Goal: Information Seeking & Learning: Learn about a topic

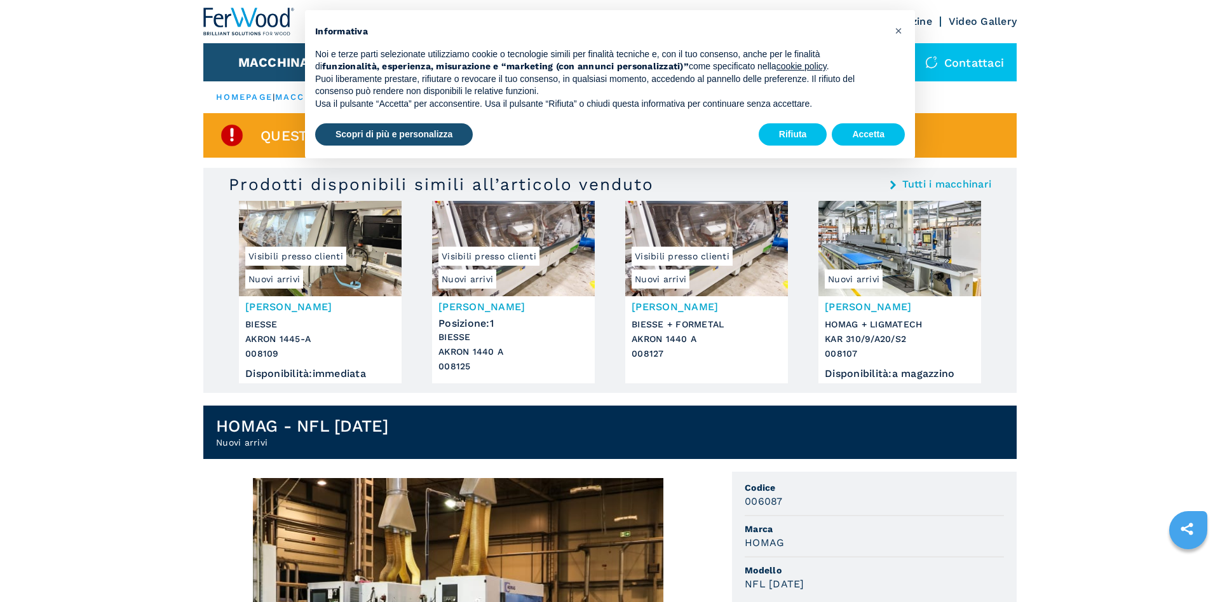
scroll to position [194, 0]
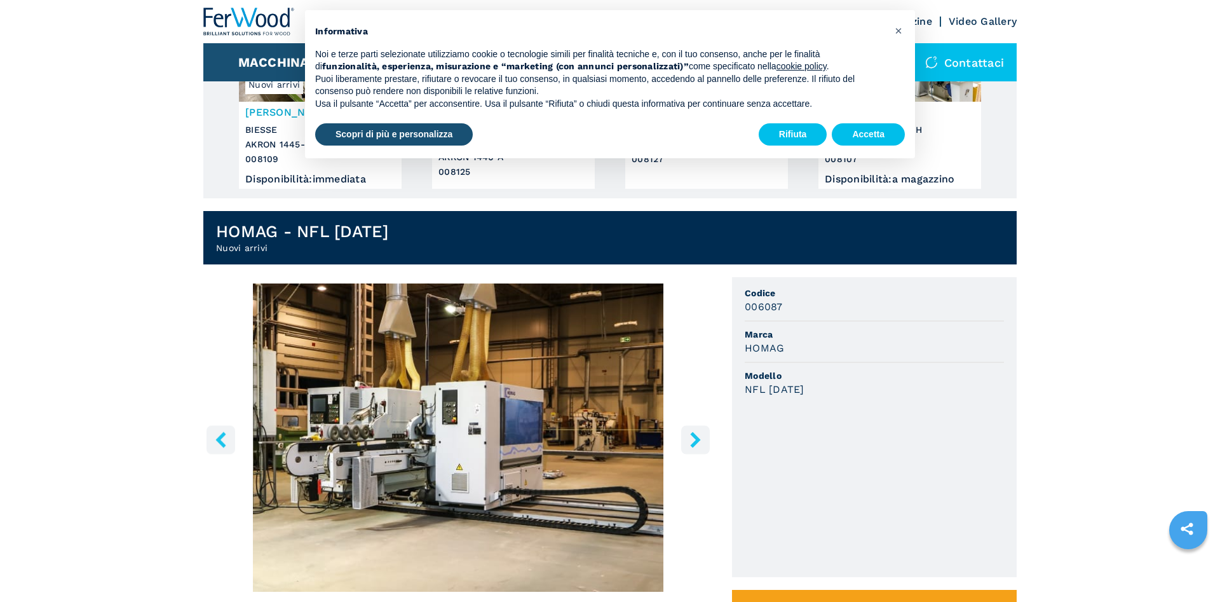
click at [699, 435] on icon "right-button" at bounding box center [696, 440] width 16 height 16
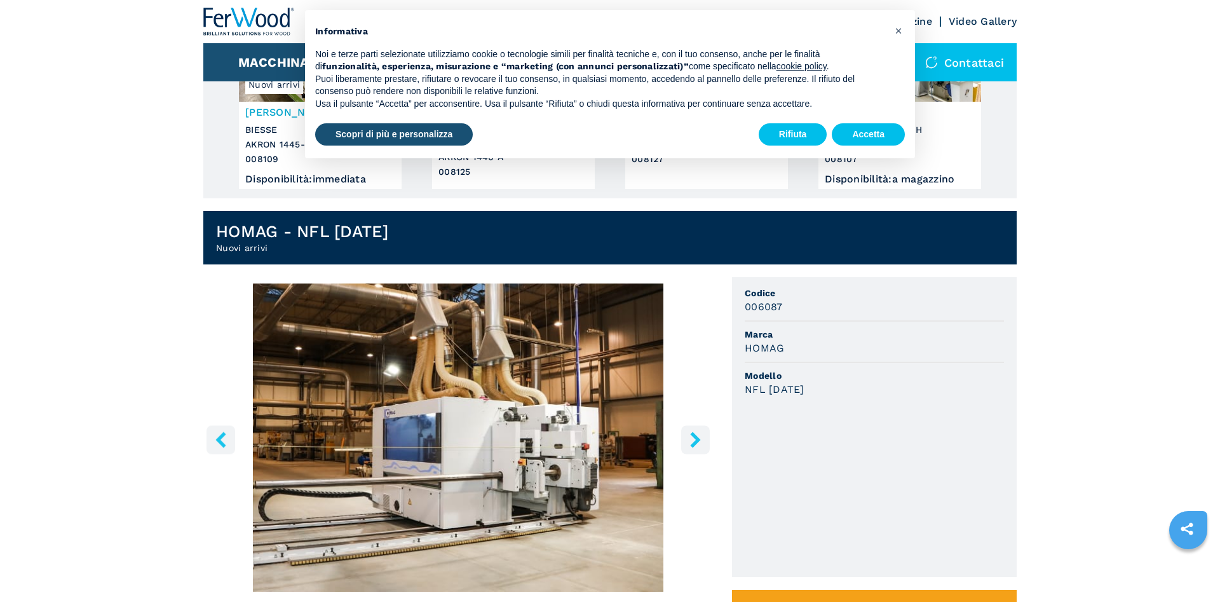
click at [691, 433] on icon "right-button" at bounding box center [696, 440] width 16 height 16
click at [686, 437] on button "right-button" at bounding box center [695, 439] width 29 height 29
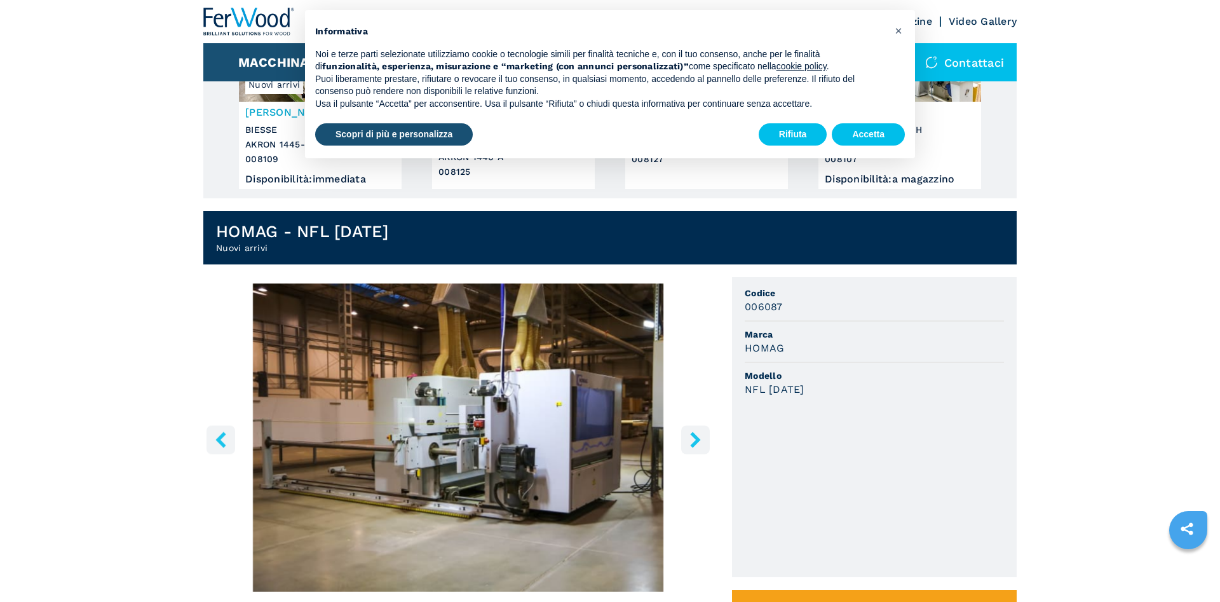
click at [686, 437] on button "right-button" at bounding box center [695, 439] width 29 height 29
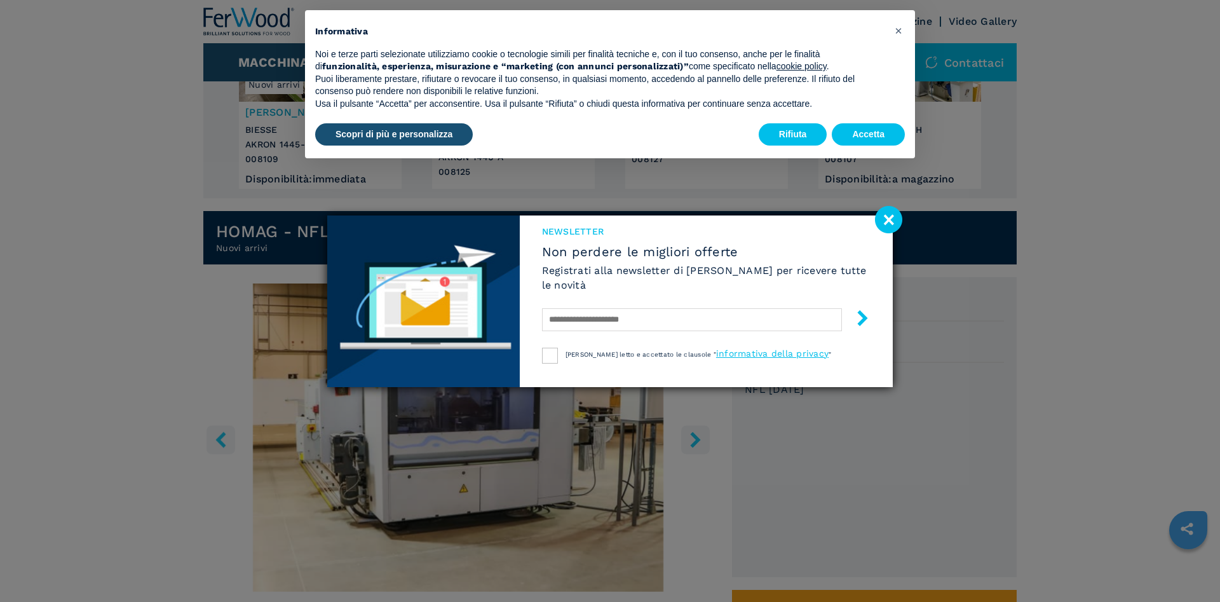
drag, startPoint x: 889, startPoint y: 219, endPoint x: 883, endPoint y: 227, distance: 9.2
click at [889, 220] on image at bounding box center [888, 219] width 27 height 27
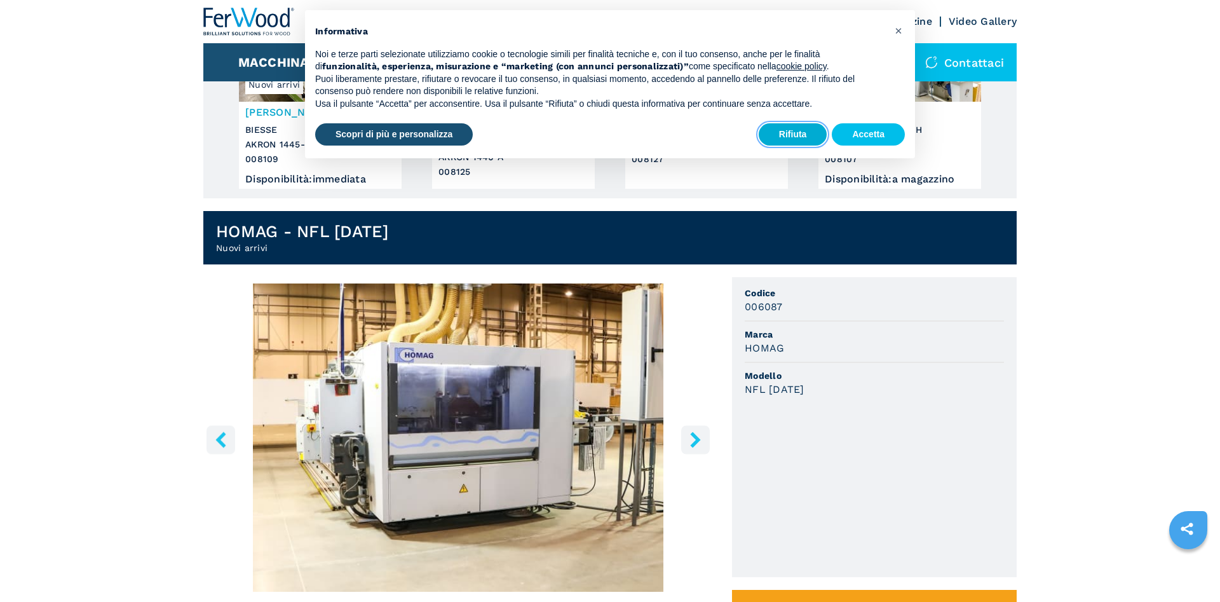
click at [776, 134] on button "Rifiuta" at bounding box center [793, 134] width 69 height 23
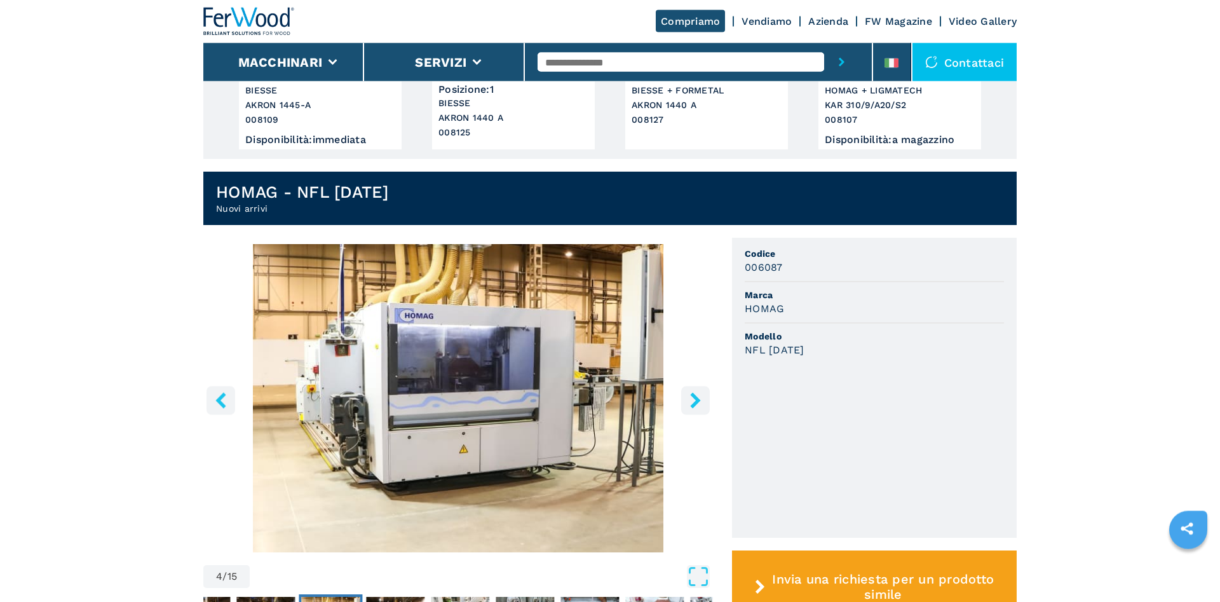
scroll to position [259, 0]
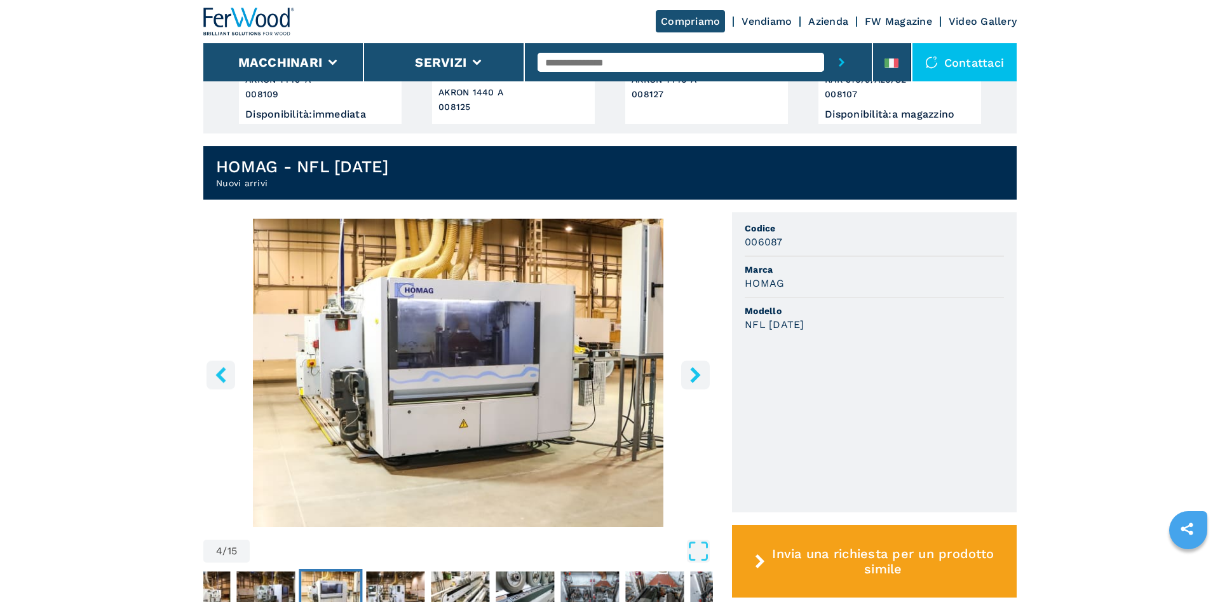
click at [693, 374] on icon "right-button" at bounding box center [695, 375] width 10 height 16
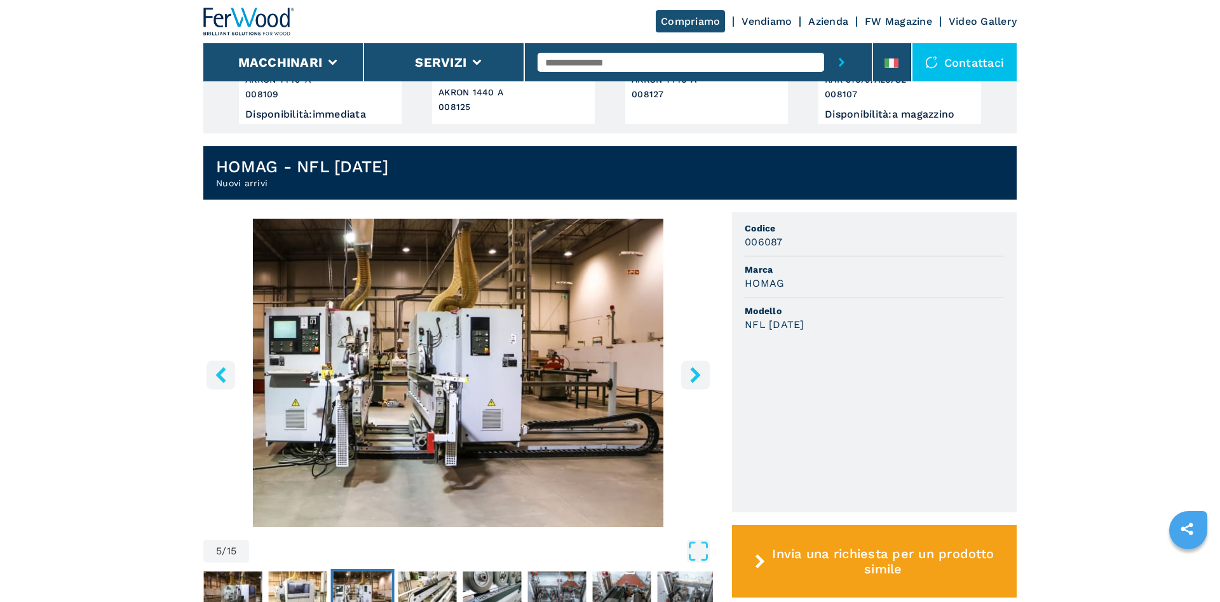
click at [693, 367] on icon "right-button" at bounding box center [696, 375] width 16 height 16
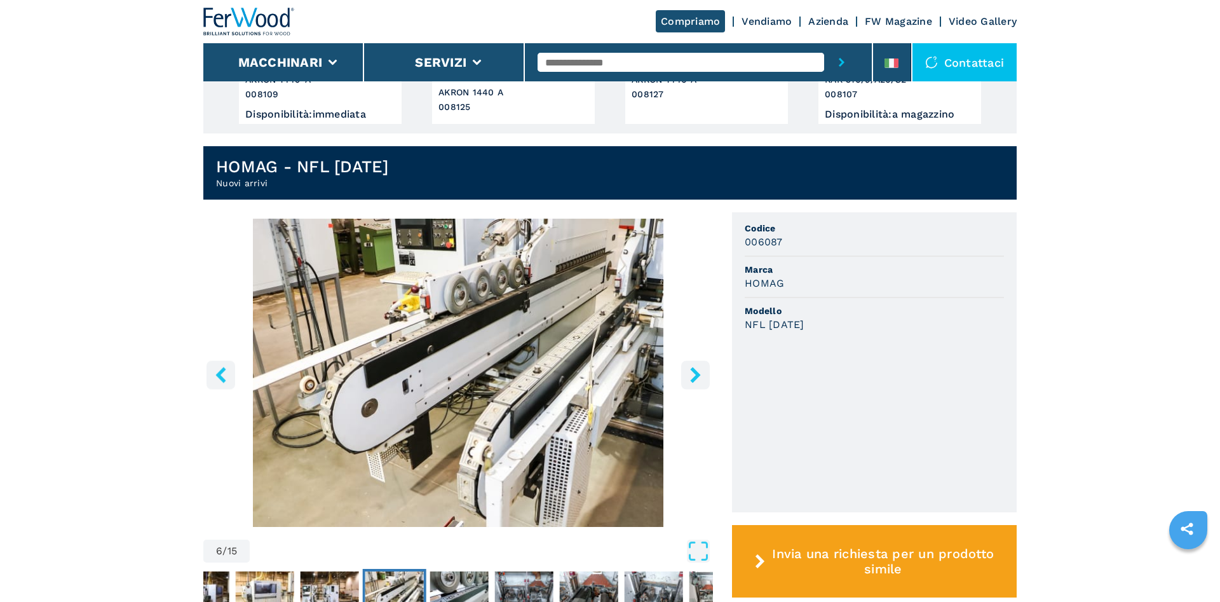
click at [691, 369] on icon "right-button" at bounding box center [696, 375] width 16 height 16
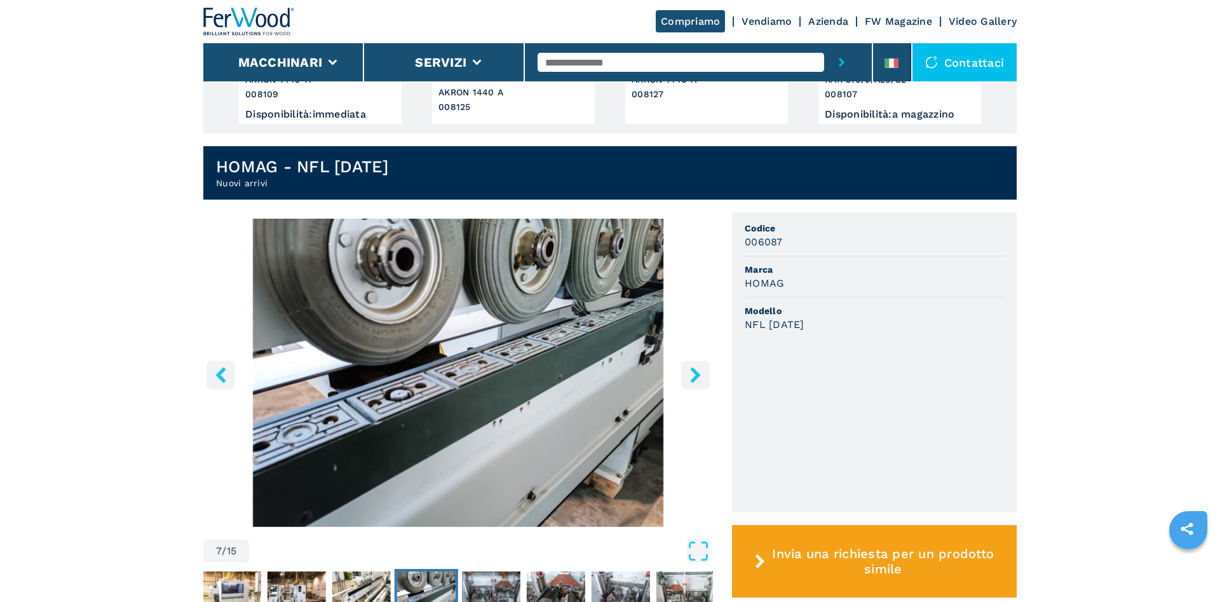
click at [693, 397] on img "Go to Slide 7" at bounding box center [458, 373] width 510 height 308
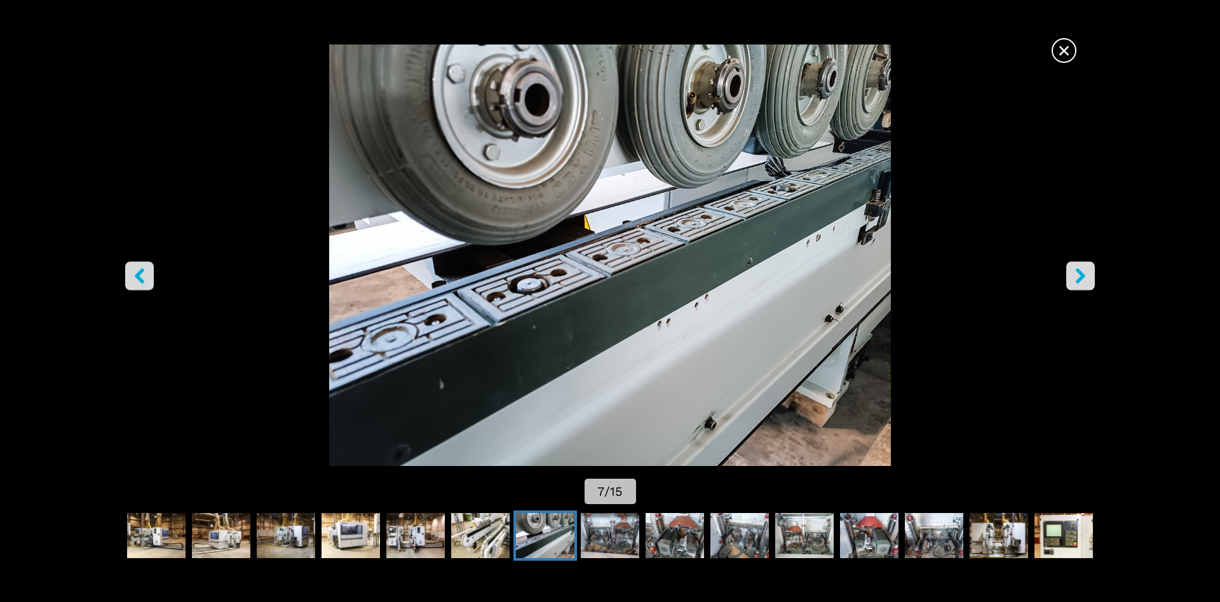
click at [1052, 306] on img "Go to Slide 7" at bounding box center [610, 254] width 1098 height 421
click at [1078, 265] on button "right-button" at bounding box center [1081, 275] width 29 height 29
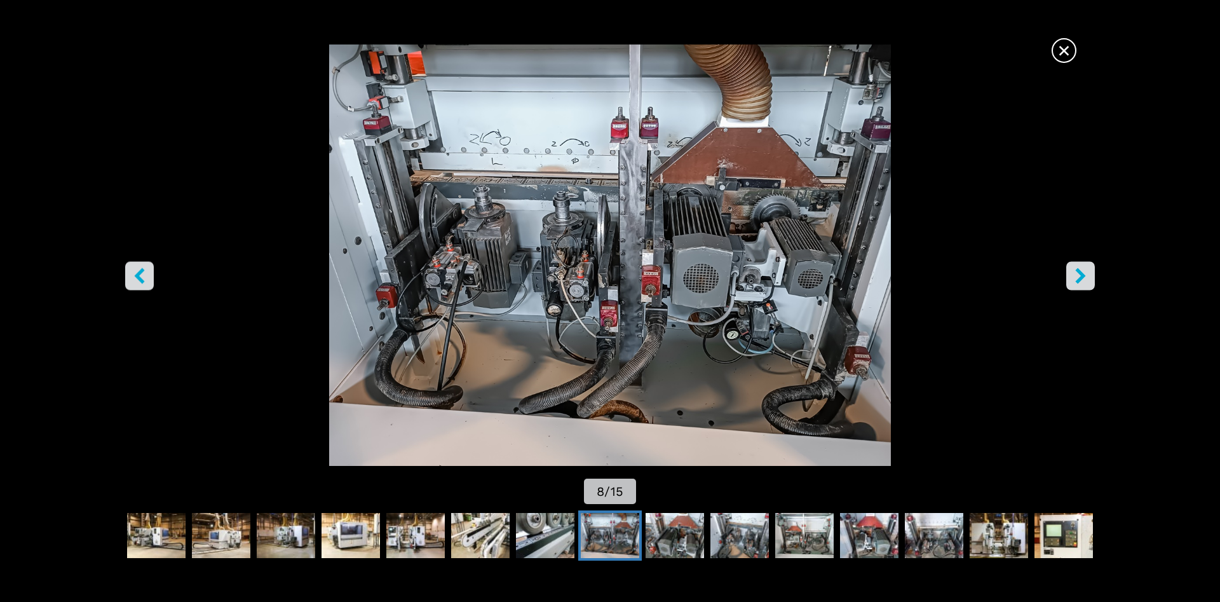
click at [1083, 285] on button "right-button" at bounding box center [1081, 275] width 29 height 29
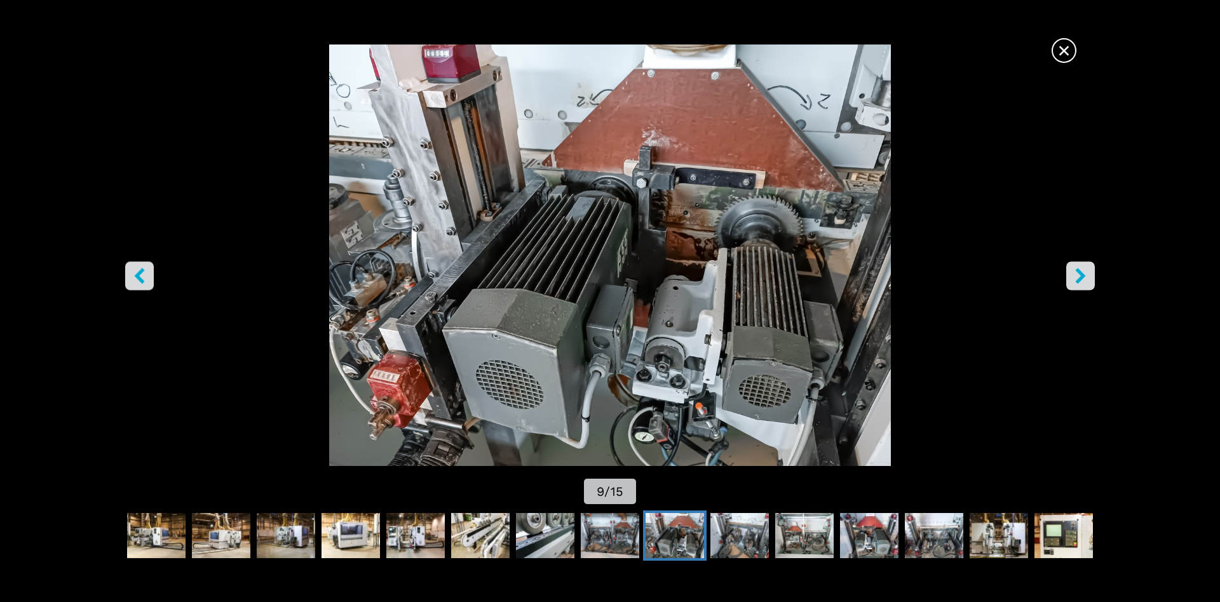
click at [1083, 278] on icon "right-button" at bounding box center [1081, 276] width 16 height 16
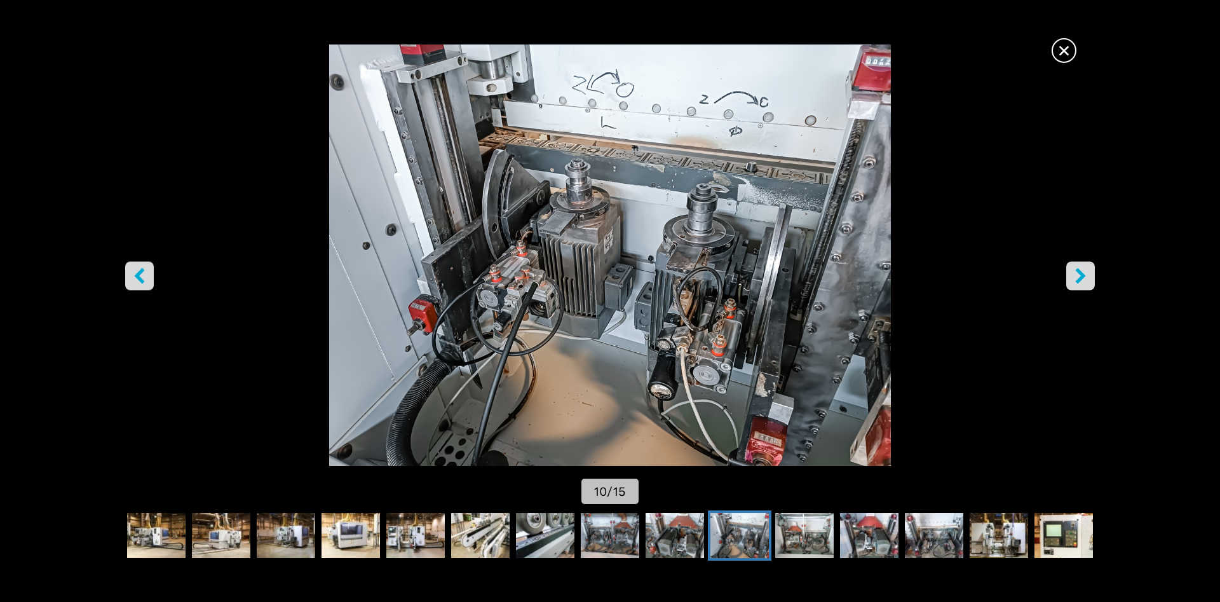
click at [1079, 273] on icon "right-button" at bounding box center [1081, 276] width 16 height 16
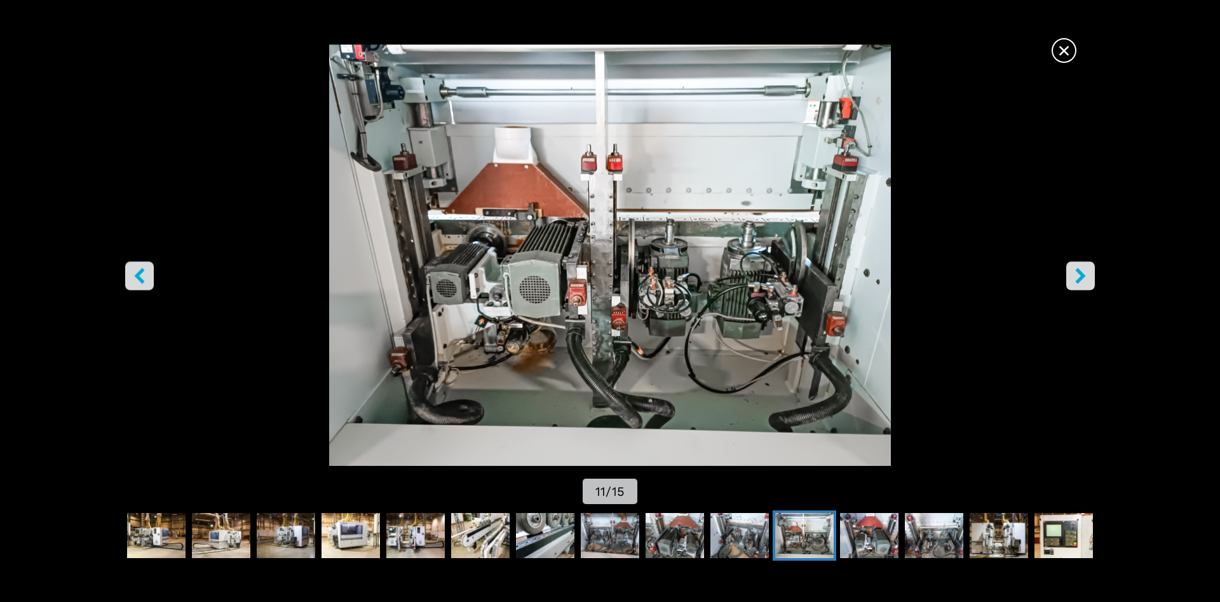
click at [1090, 279] on button "right-button" at bounding box center [1081, 275] width 29 height 29
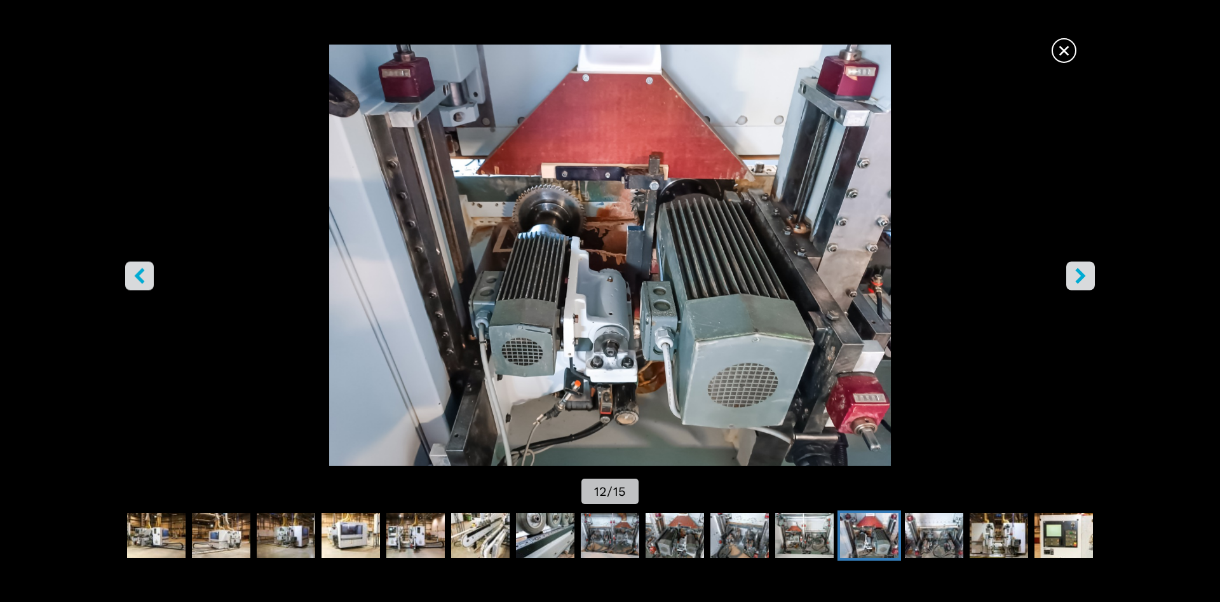
click at [1077, 288] on button "right-button" at bounding box center [1081, 275] width 29 height 29
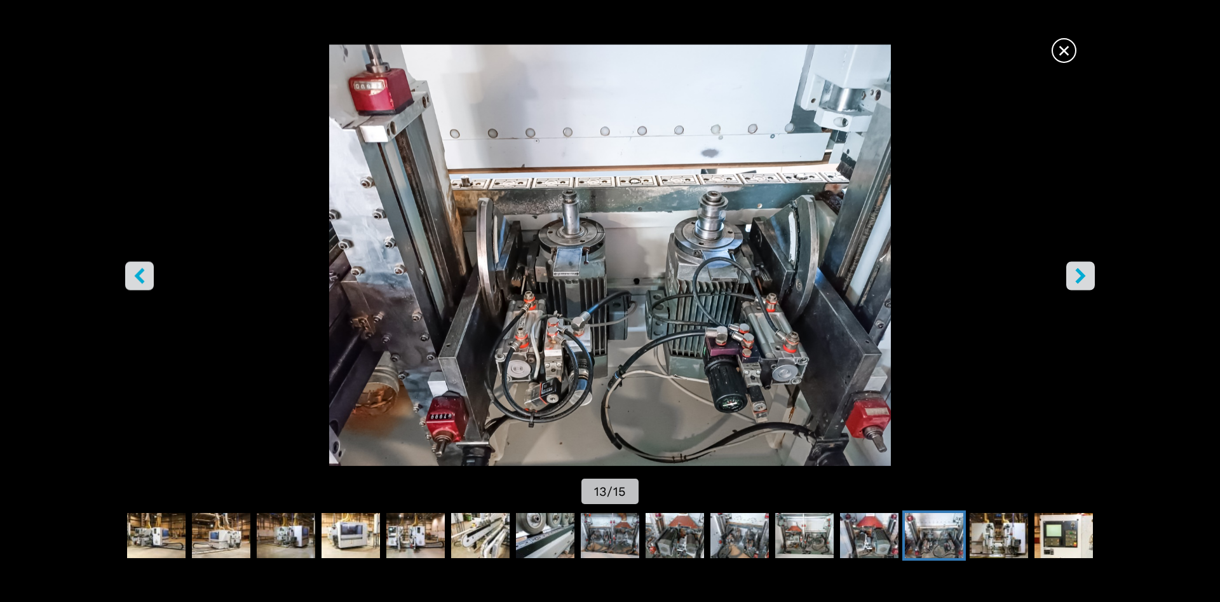
drag, startPoint x: 1087, startPoint y: 280, endPoint x: 1080, endPoint y: 269, distance: 12.3
click at [1084, 275] on icon "right-button" at bounding box center [1081, 276] width 16 height 16
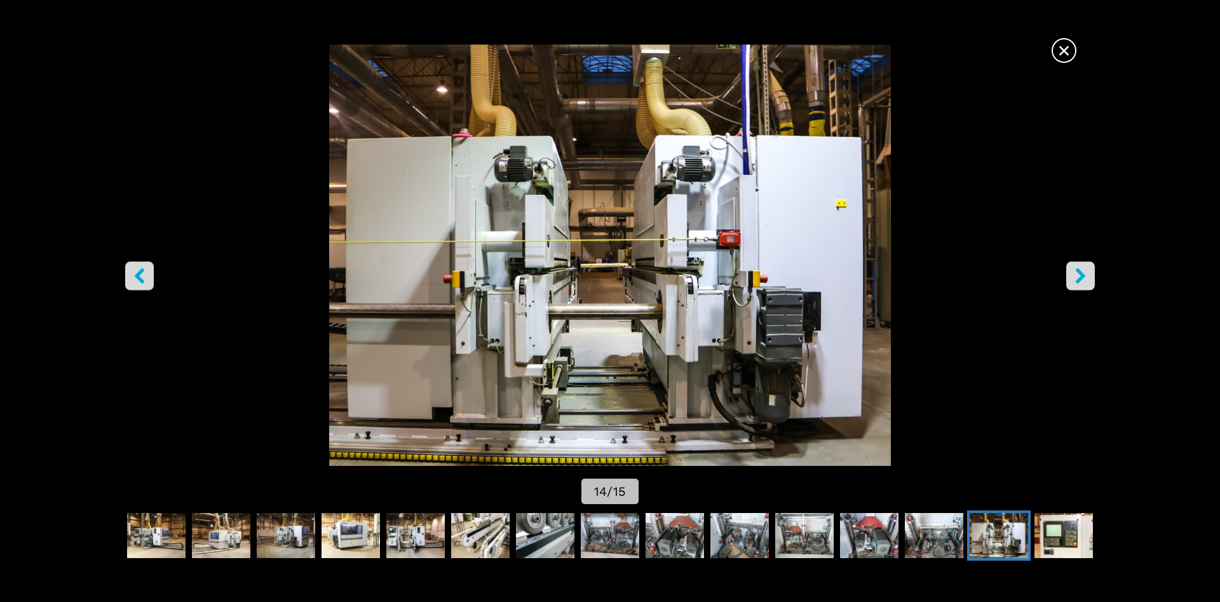
click at [1086, 275] on icon "right-button" at bounding box center [1081, 276] width 16 height 16
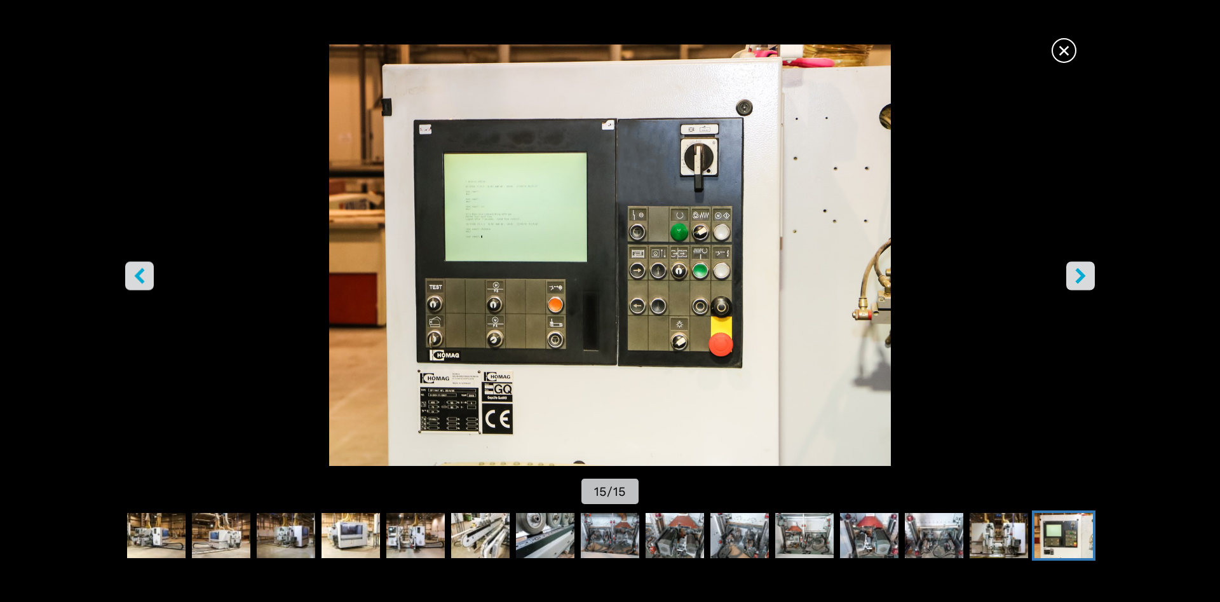
click at [1080, 280] on icon "right-button" at bounding box center [1080, 276] width 10 height 16
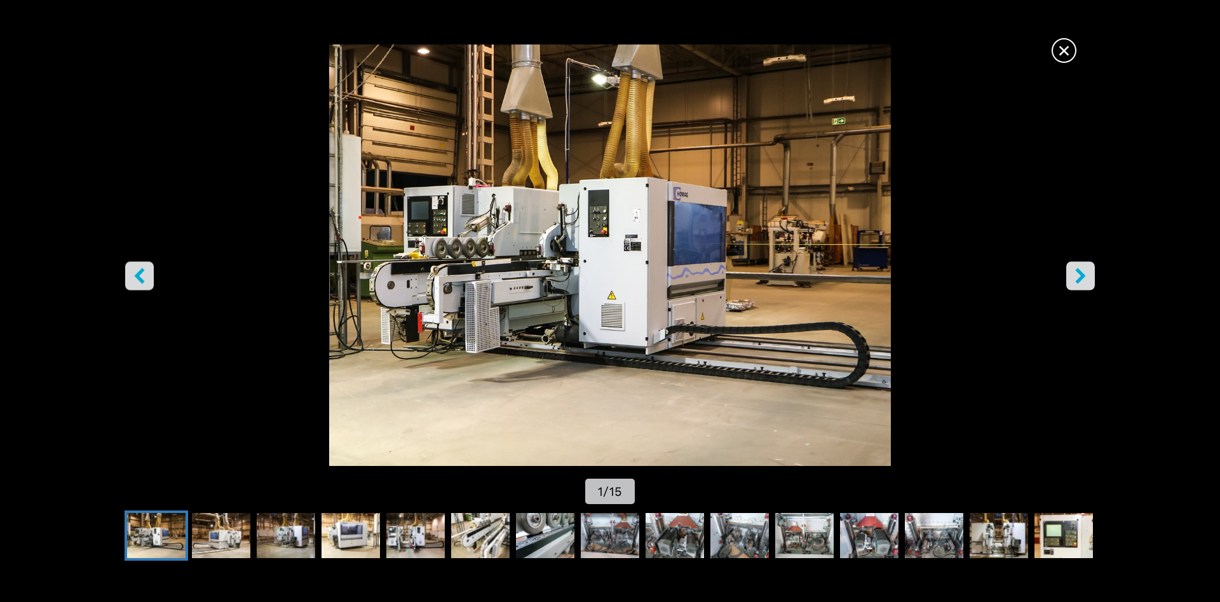
click at [1067, 268] on button "right-button" at bounding box center [1081, 275] width 29 height 29
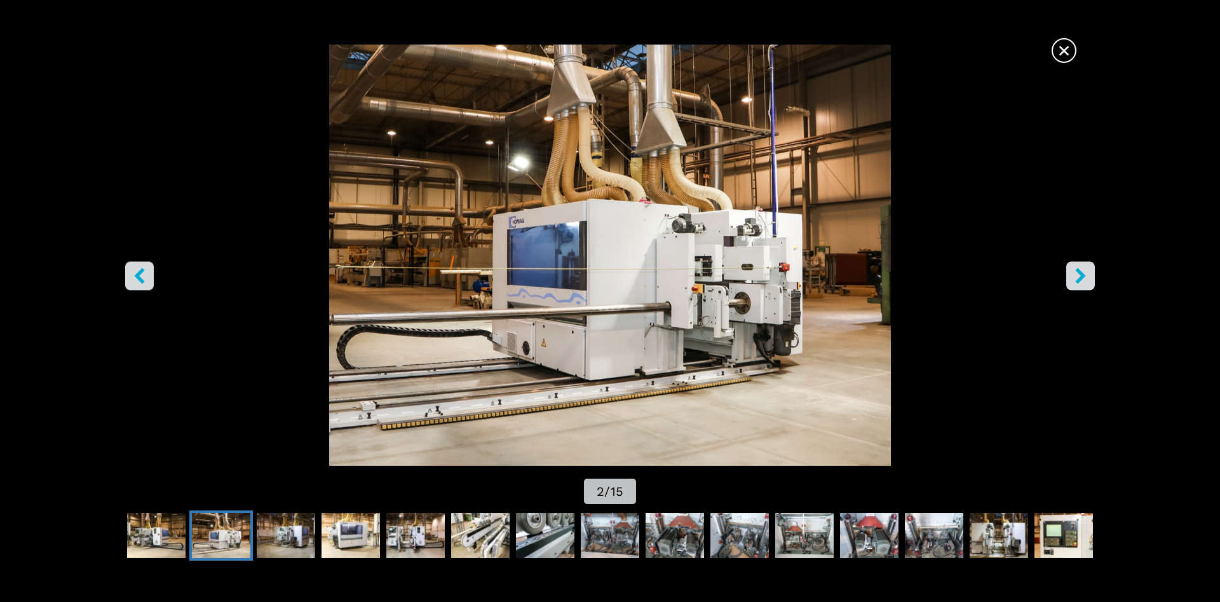
click at [1040, 272] on img "Go to Slide 2" at bounding box center [610, 254] width 1098 height 421
click at [1085, 275] on icon "right-button" at bounding box center [1080, 276] width 10 height 16
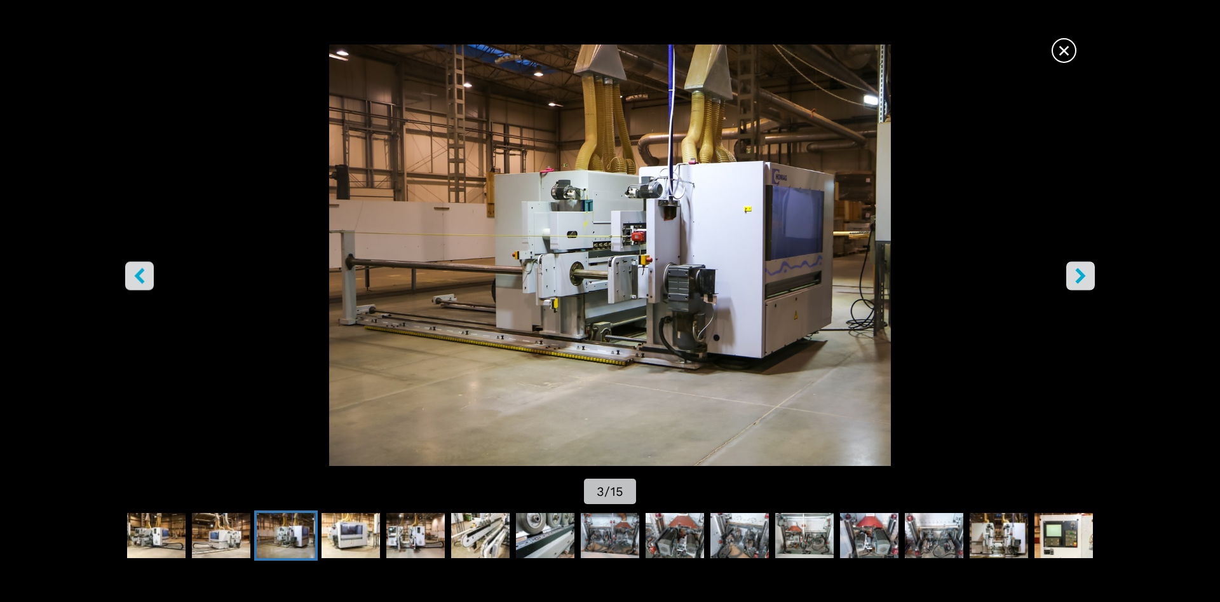
click at [1086, 276] on icon "right-button" at bounding box center [1081, 276] width 16 height 16
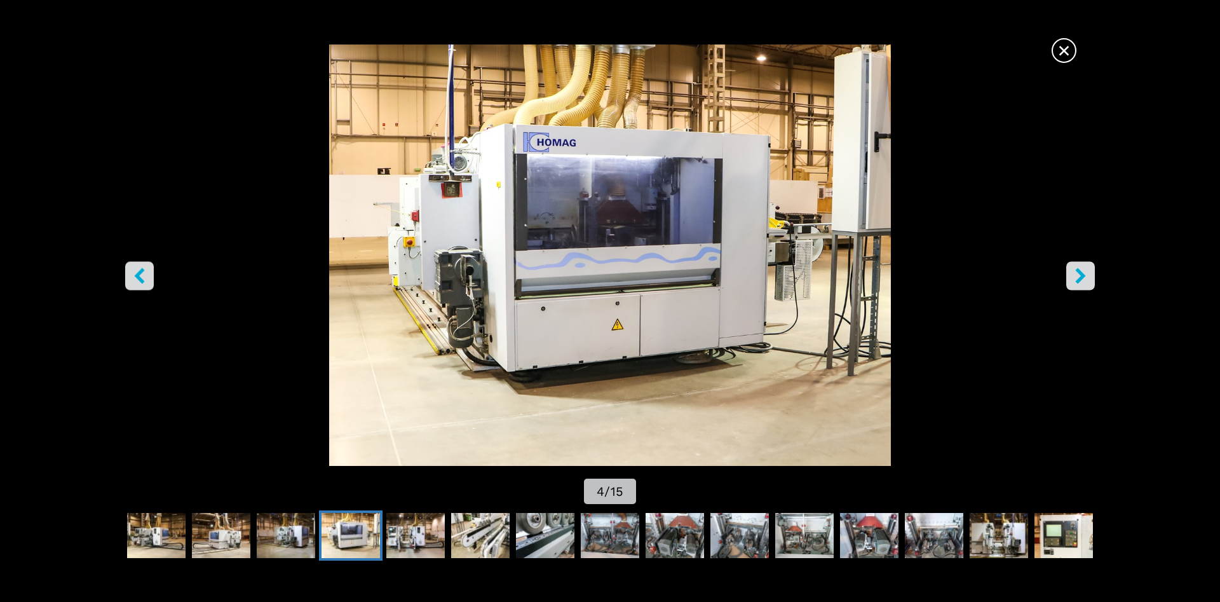
click at [1080, 277] on icon "right-button" at bounding box center [1081, 276] width 16 height 16
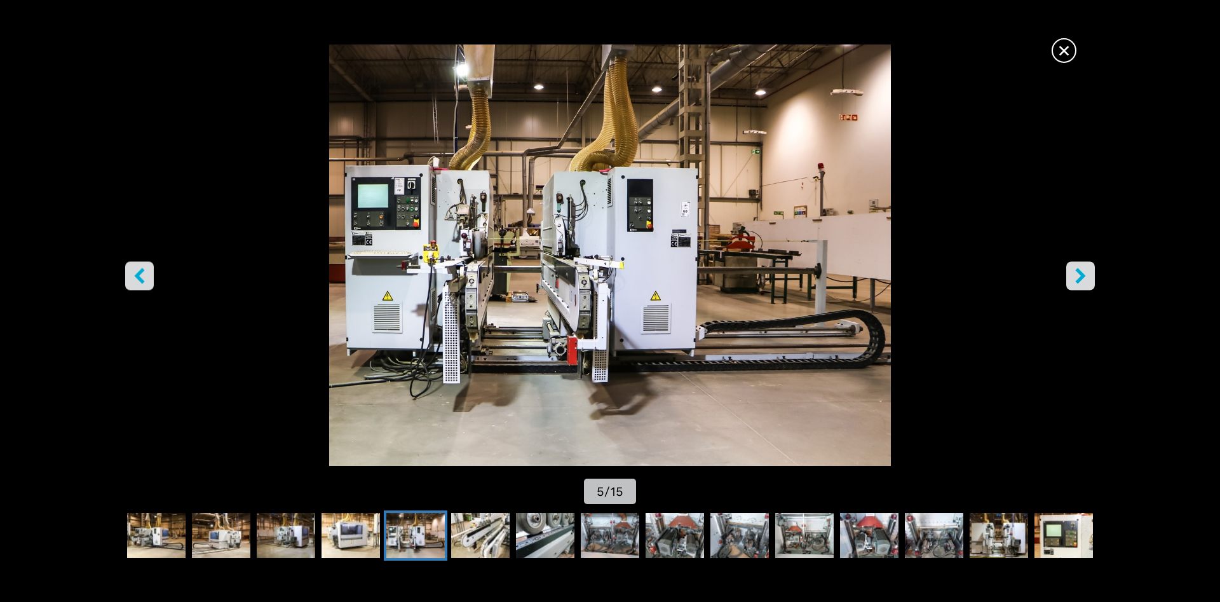
click at [138, 279] on icon "left-button" at bounding box center [140, 276] width 16 height 16
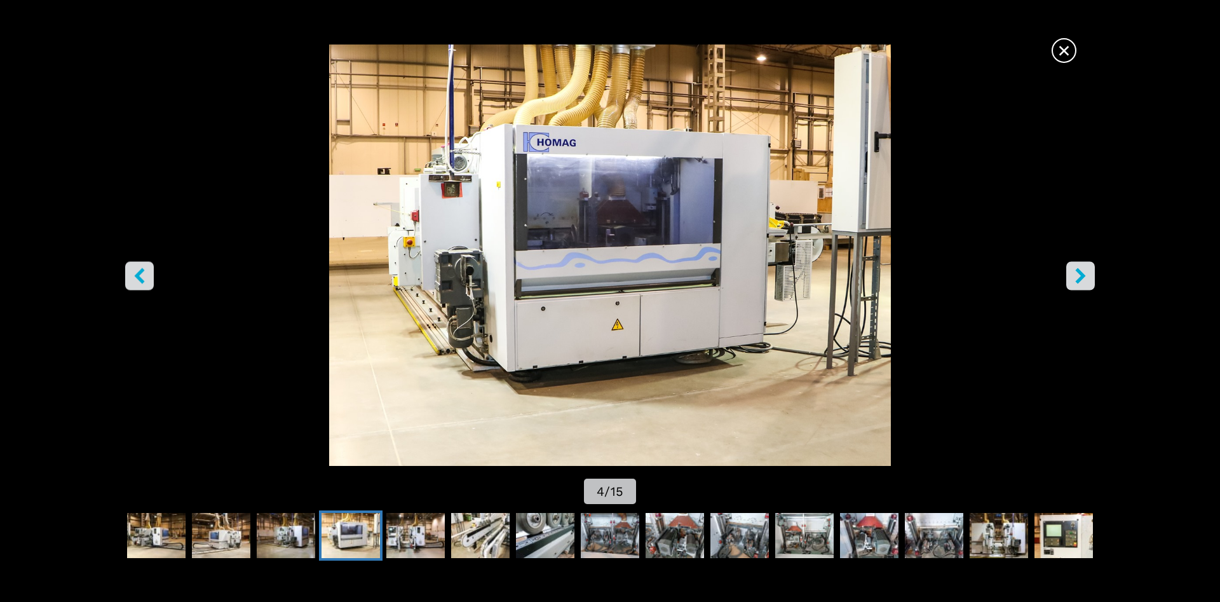
click at [1075, 278] on icon "right-button" at bounding box center [1081, 276] width 16 height 16
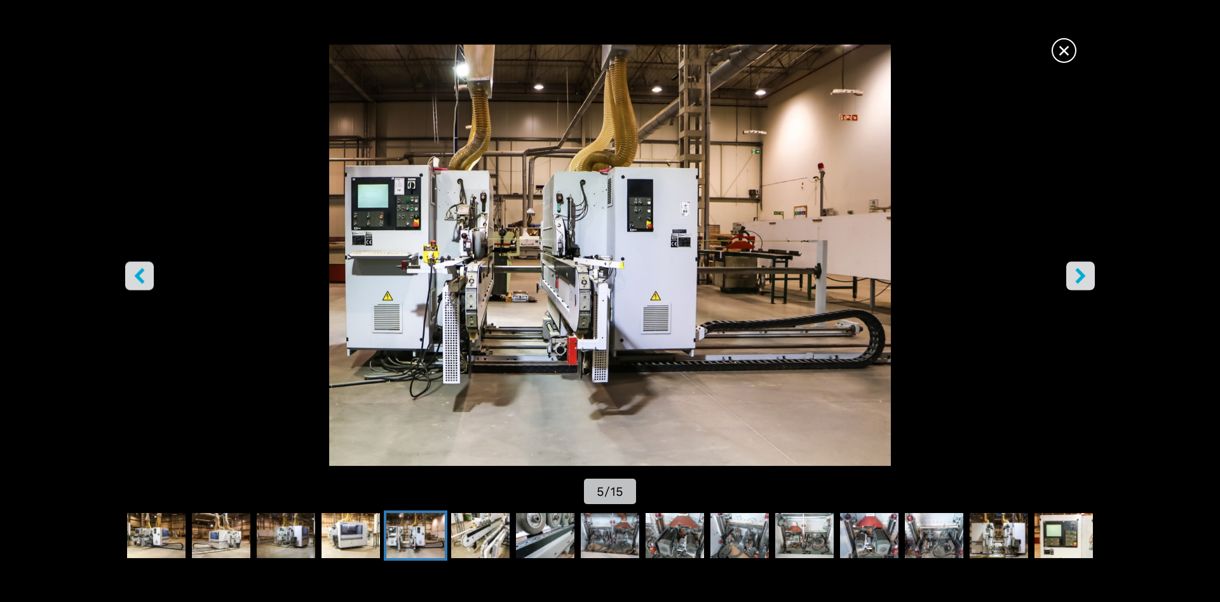
click at [1068, 285] on button "right-button" at bounding box center [1081, 275] width 29 height 29
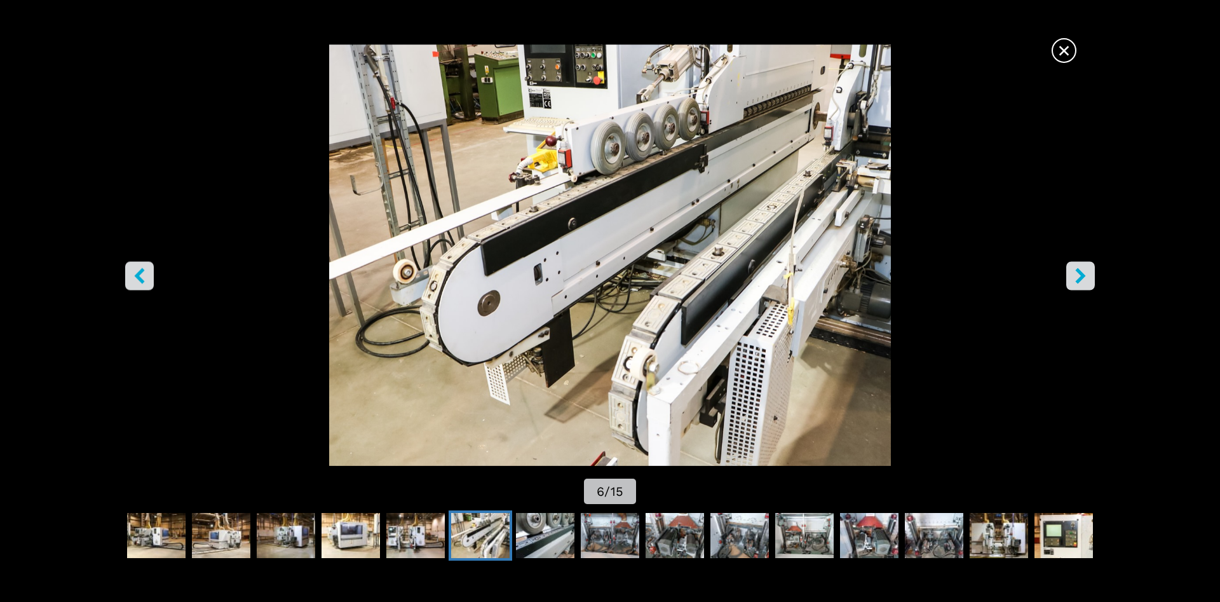
click at [1061, 288] on img "Go to Slide 6" at bounding box center [610, 254] width 1098 height 421
click at [1075, 282] on icon "right-button" at bounding box center [1081, 276] width 16 height 16
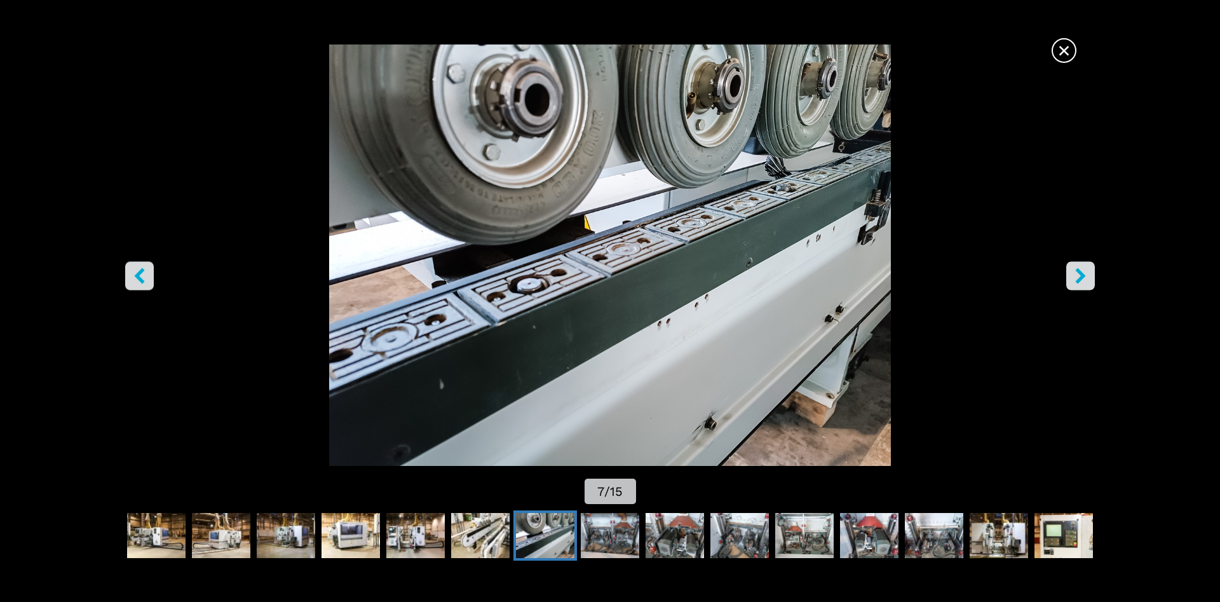
click at [1073, 282] on icon "right-button" at bounding box center [1081, 276] width 16 height 16
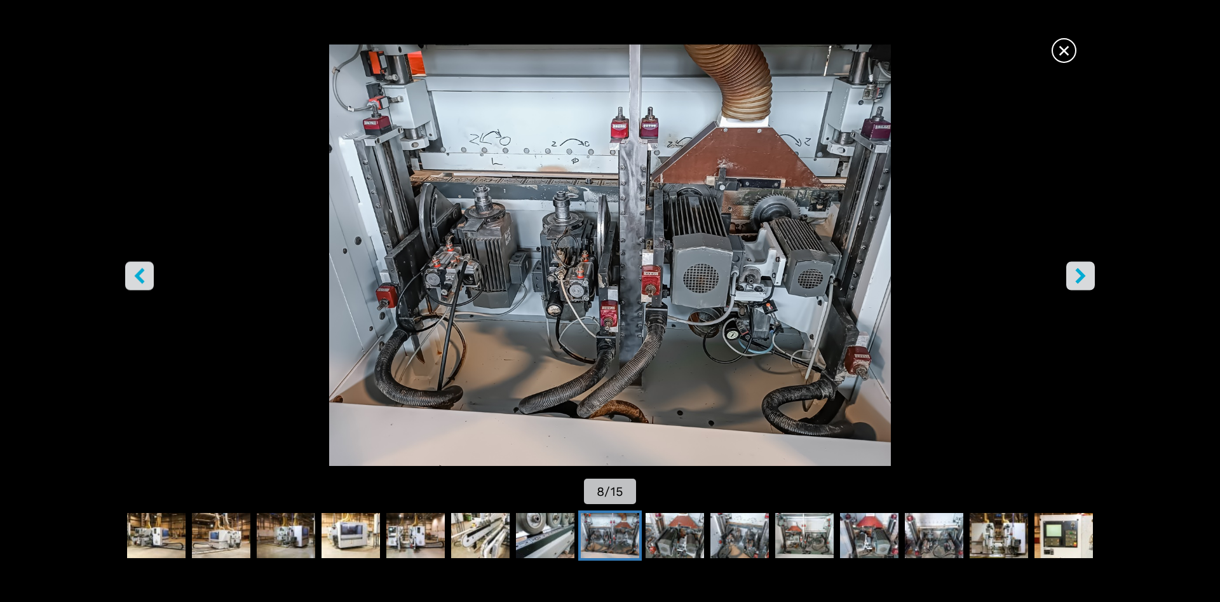
click at [1069, 284] on button "right-button" at bounding box center [1081, 275] width 29 height 29
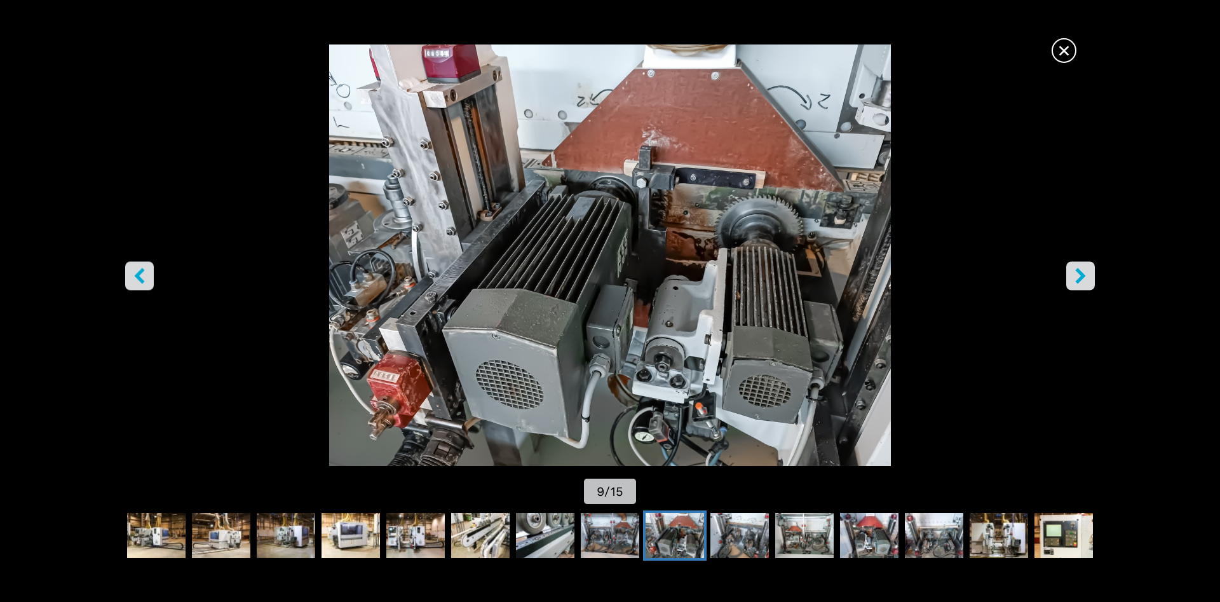
click at [1069, 284] on button "right-button" at bounding box center [1081, 275] width 29 height 29
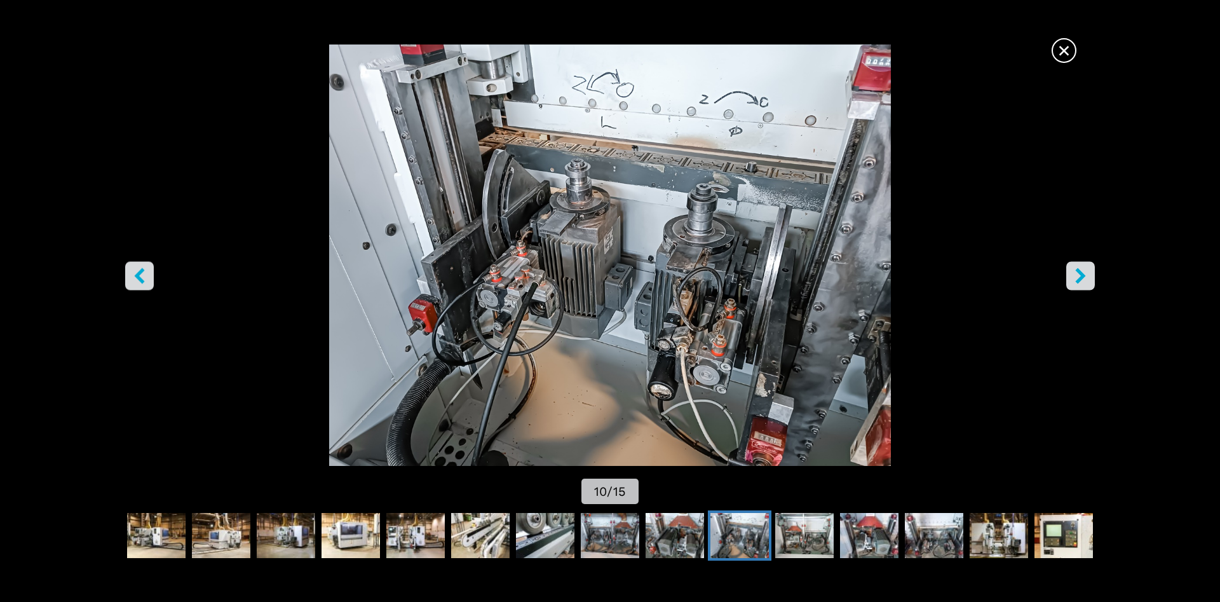
click at [1068, 284] on button "right-button" at bounding box center [1081, 275] width 29 height 29
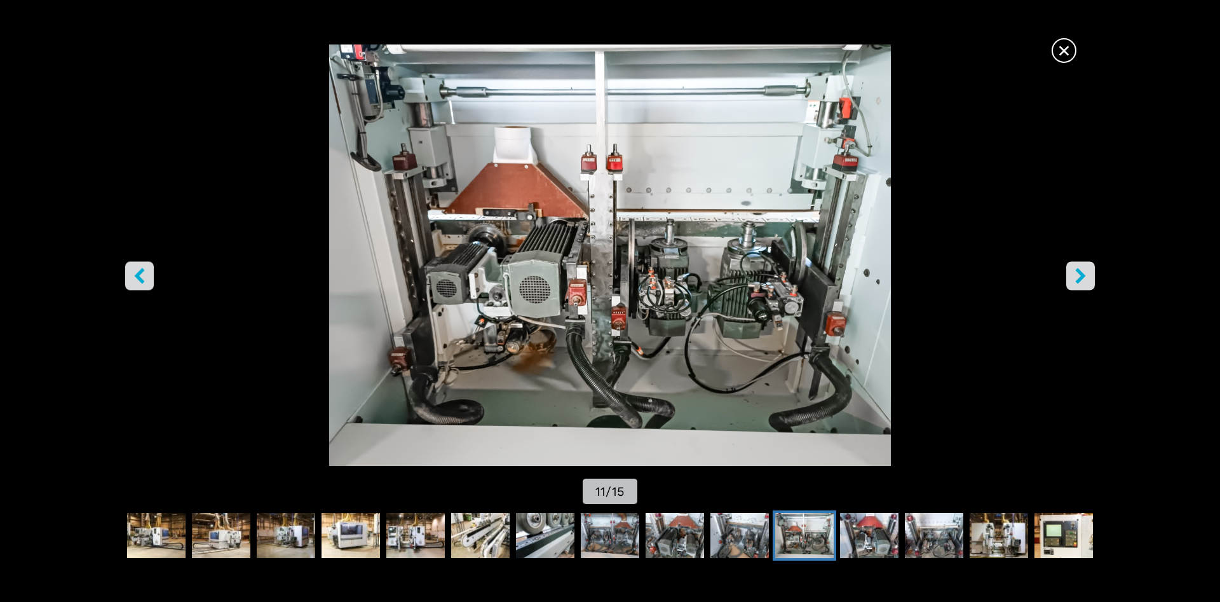
click at [1063, 53] on span "×" at bounding box center [1064, 48] width 22 height 22
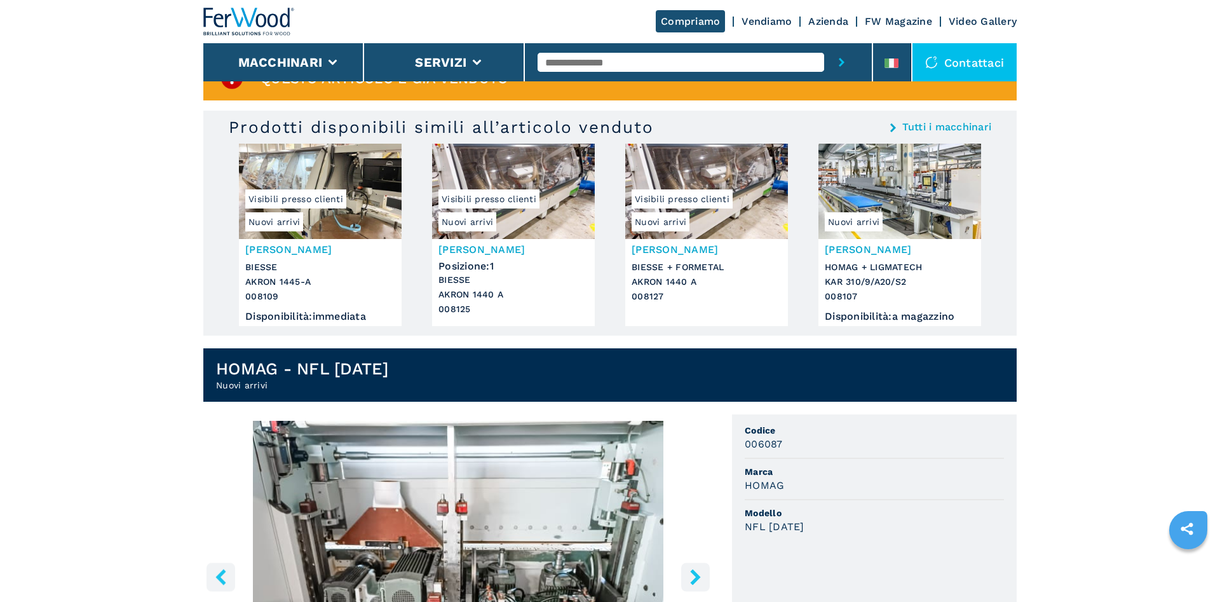
scroll to position [317, 0]
